Goal: Information Seeking & Learning: Learn about a topic

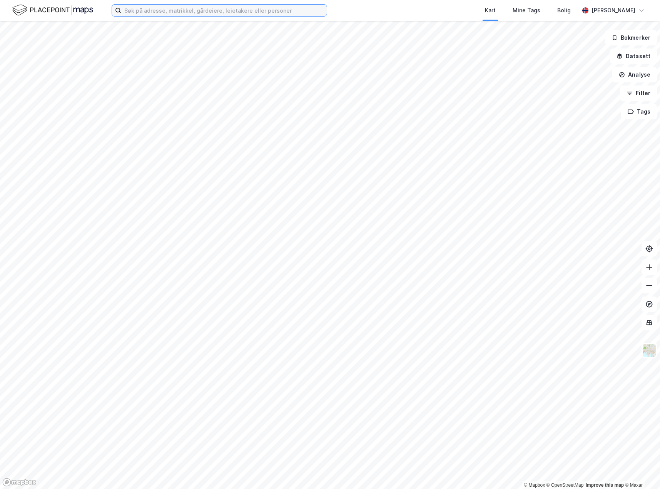
click at [170, 12] on input at bounding box center [224, 11] width 206 height 12
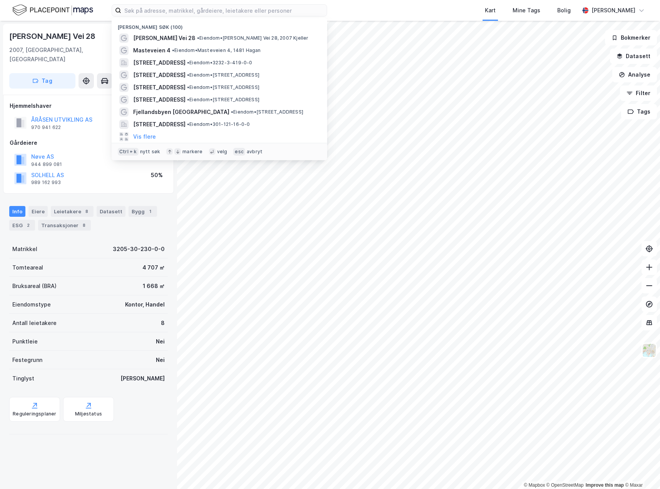
click at [80, 40] on div "[PERSON_NAME] Vei 28" at bounding box center [88, 36] width 159 height 12
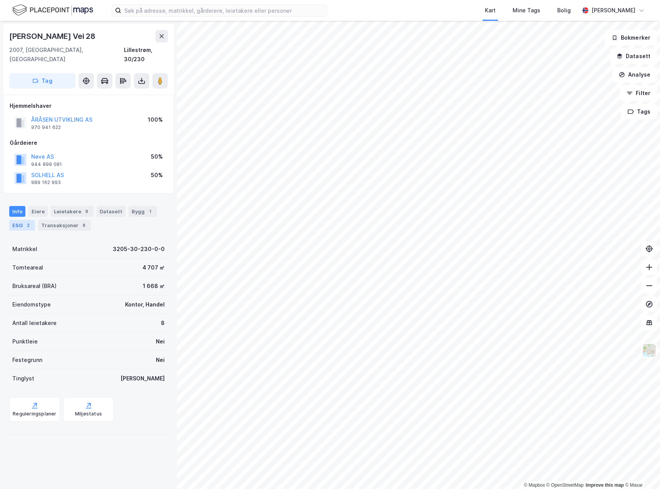
click at [17, 220] on div "ESG 2" at bounding box center [22, 225] width 26 height 11
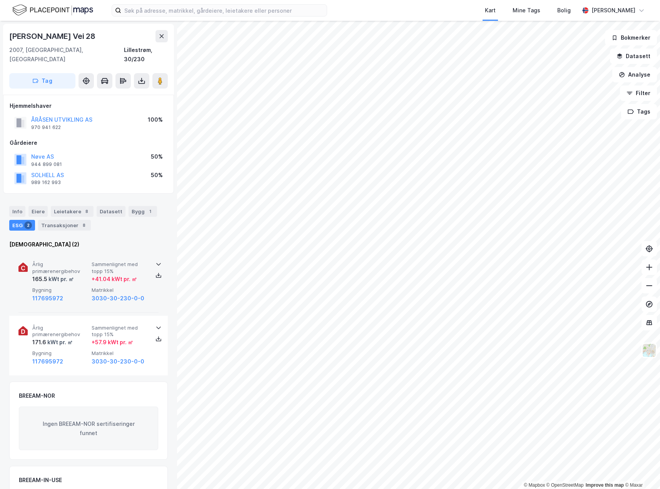
click at [82, 287] on span "Bygning" at bounding box center [60, 290] width 56 height 7
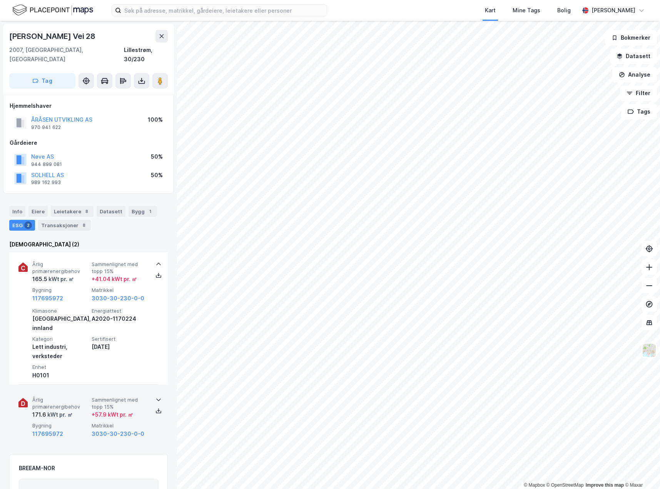
click at [75, 429] on div "117695972" at bounding box center [60, 433] width 56 height 9
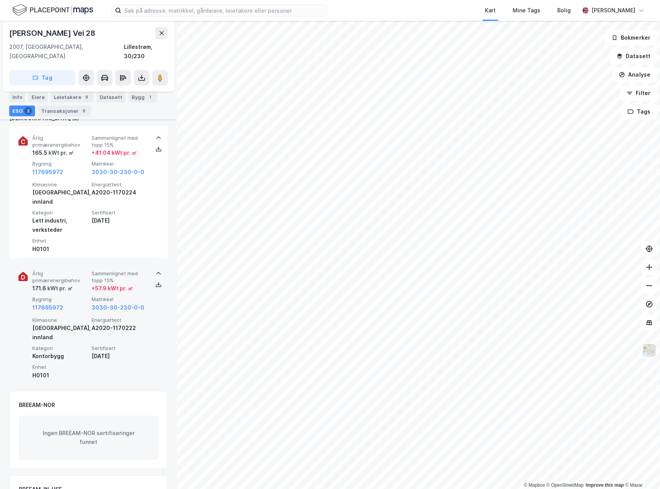
scroll to position [116, 0]
